Goal: Task Accomplishment & Management: Manage account settings

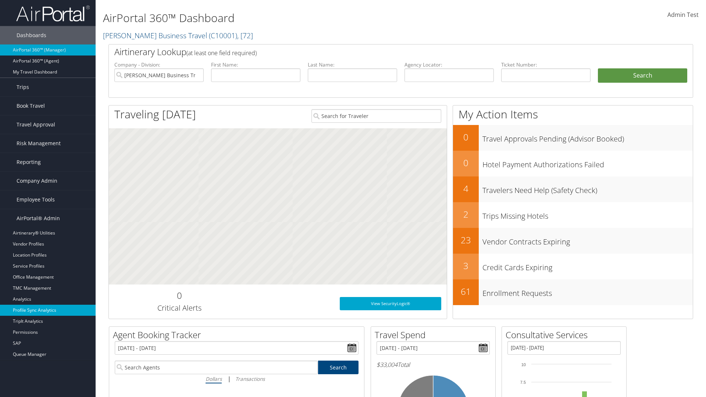
click at [48, 310] on link "Profile Sync Analytics" at bounding box center [48, 310] width 96 height 11
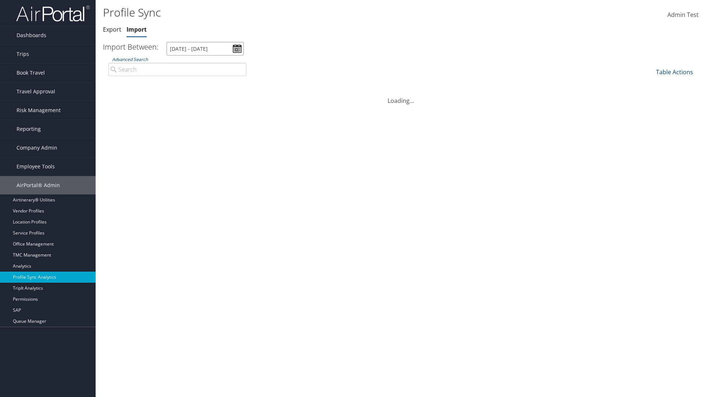
click at [205, 49] on input "[DATE] - [DATE]" at bounding box center [204, 49] width 77 height 14
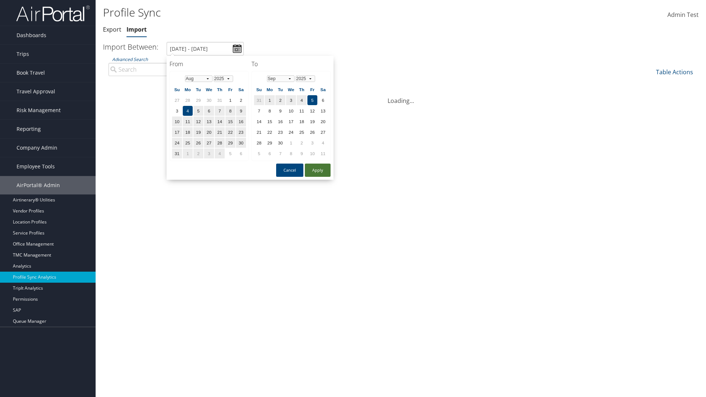
click at [318, 170] on button "Apply" at bounding box center [318, 170] width 26 height 13
type input "1/1/2024 - 7/31/2024"
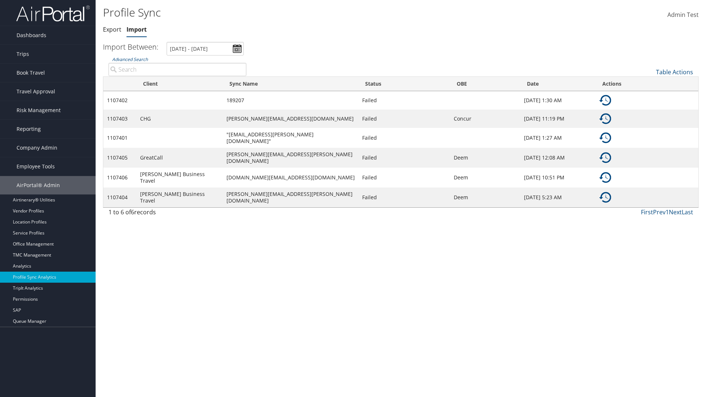
click at [605, 100] on img at bounding box center [605, 100] width 12 height 12
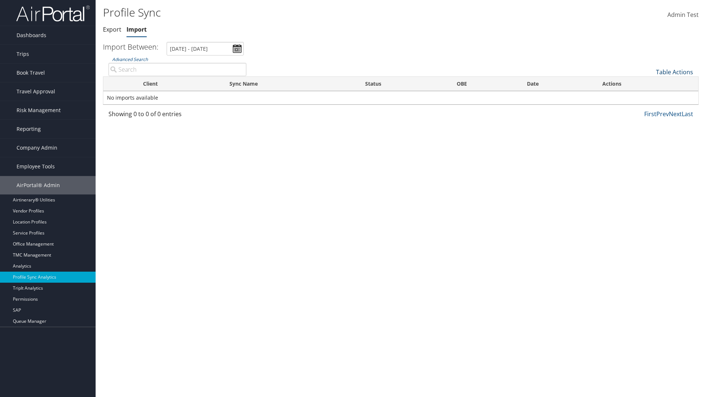
click at [674, 72] on link "Table Actions" at bounding box center [674, 72] width 37 height 8
click at [649, 83] on link "Sync Profile" at bounding box center [649, 83] width 97 height 12
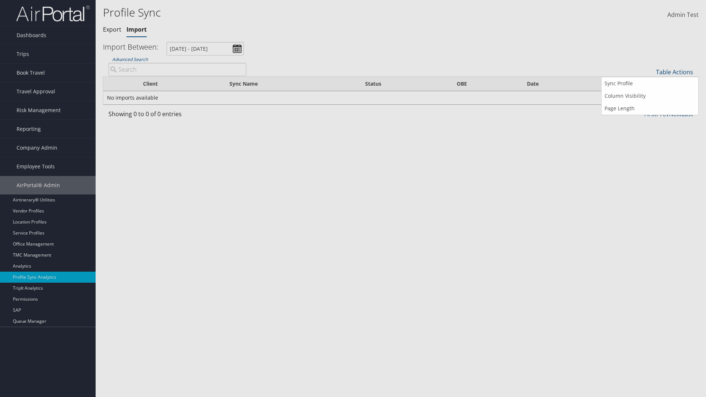
click at [0, 0] on input "User" at bounding box center [0, 0] width 0 height 0
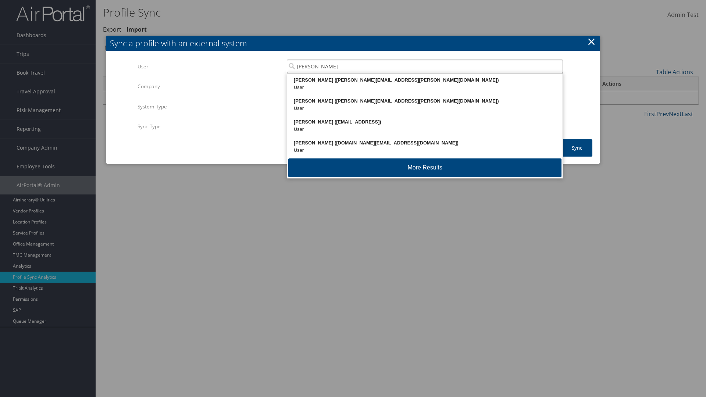
click at [425, 80] on div "Kyle Casazza (kyle.casazza@cbtravel.com)" at bounding box center [424, 79] width 273 height 7
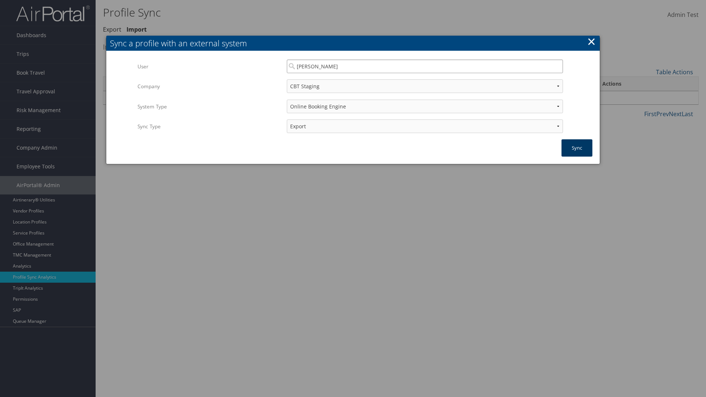
type input "Kyle Casazza"
click at [577, 148] on button "Sync" at bounding box center [576, 147] width 31 height 17
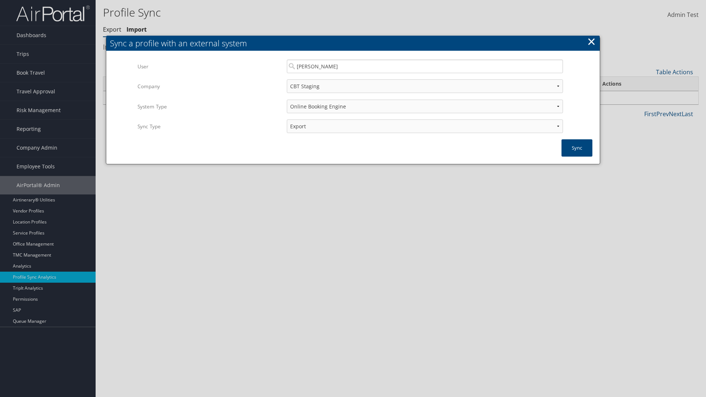
click at [112, 29] on link "Export" at bounding box center [112, 29] width 18 height 8
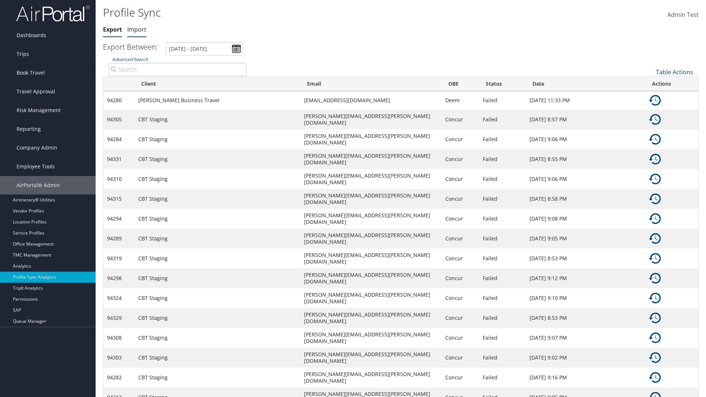
click at [137, 29] on link "Import" at bounding box center [136, 29] width 19 height 8
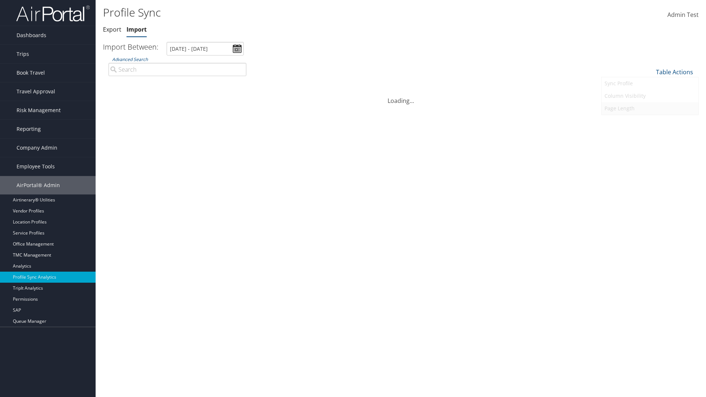
click at [649, 108] on link "Page Length" at bounding box center [649, 108] width 97 height 12
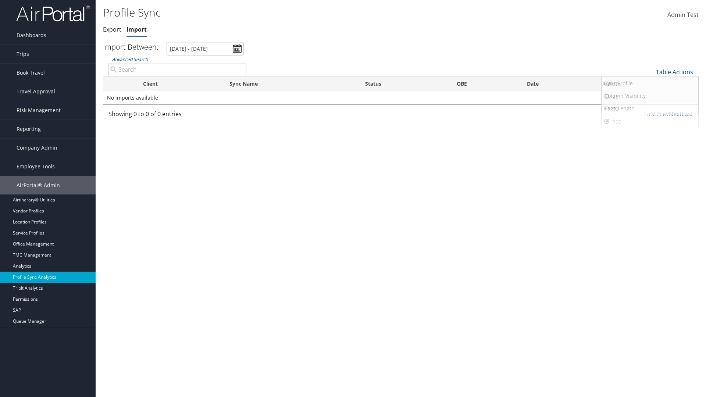
click at [649, 96] on link "25" at bounding box center [649, 96] width 97 height 12
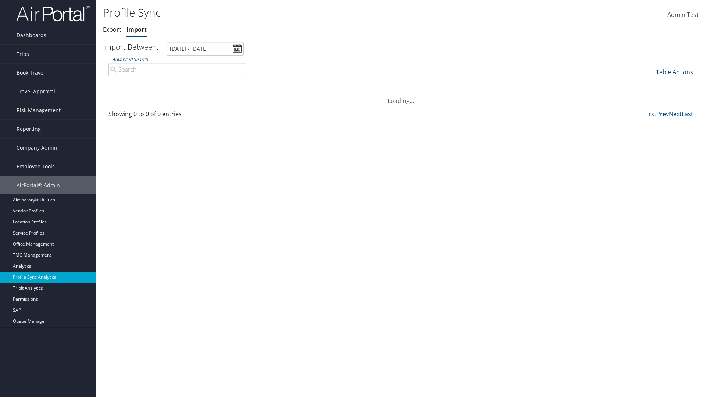
click at [674, 72] on link "Table Actions" at bounding box center [674, 72] width 37 height 8
click at [649, 108] on link "Page Length" at bounding box center [649, 108] width 97 height 12
click at [649, 109] on link "50" at bounding box center [649, 109] width 97 height 12
click at [674, 72] on link "Table Actions" at bounding box center [674, 72] width 37 height 8
click at [649, 108] on link "Page Length" at bounding box center [649, 108] width 97 height 12
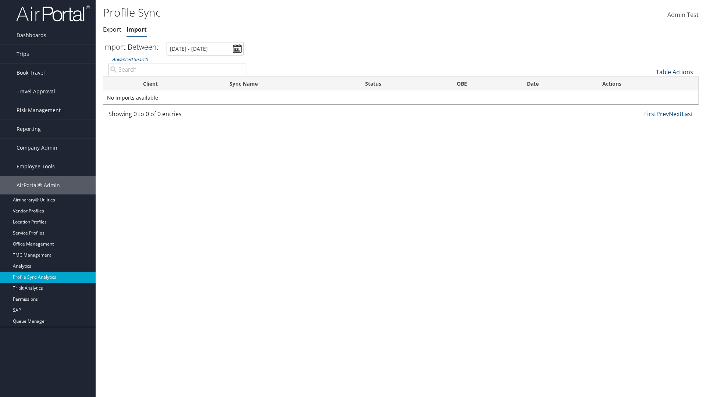
click at [674, 72] on link "Table Actions" at bounding box center [674, 72] width 37 height 8
click at [649, 96] on link "Client" at bounding box center [649, 96] width 97 height 12
click at [649, 109] on link "Sync Name" at bounding box center [649, 109] width 97 height 12
click at [649, 121] on link "Status" at bounding box center [649, 121] width 97 height 12
click at [649, 134] on link "OBE" at bounding box center [649, 134] width 97 height 12
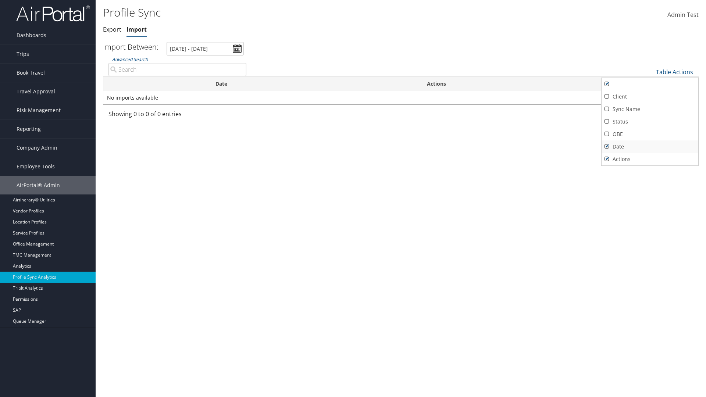
click at [649, 146] on link "Date" at bounding box center [649, 146] width 97 height 12
click at [649, 159] on link "Actions" at bounding box center [649, 159] width 97 height 12
click at [649, 96] on link "Client" at bounding box center [649, 96] width 97 height 12
click at [649, 109] on link "Sync Name" at bounding box center [649, 109] width 97 height 12
click at [649, 121] on link "Status" at bounding box center [649, 121] width 97 height 12
